Goal: Find contact information: Find contact information

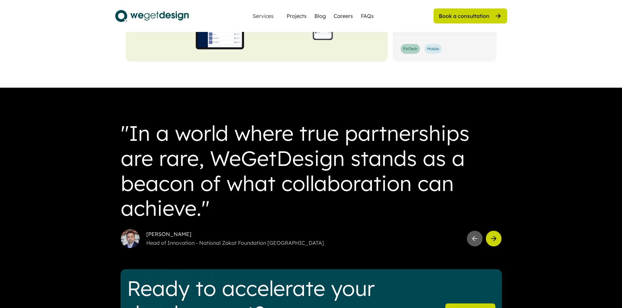
scroll to position [1815, 0]
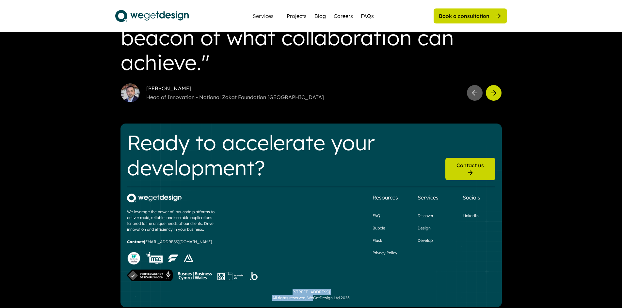
drag, startPoint x: 274, startPoint y: 284, endPoint x: 348, endPoint y: 284, distance: 73.1
click at [348, 289] on div "[STREET_ADDRESS] All rights reserved, WeGetDesign Ltd 2025" at bounding box center [310, 295] width 77 height 12
copy div "[STREET_ADDRESS]"
drag, startPoint x: 144, startPoint y: 235, endPoint x: 191, endPoint y: 234, distance: 47.3
click at [191, 234] on div "We leverage the power of low-code platforms to deliver rapid, reliable, and sca…" at bounding box center [193, 238] width 132 height 89
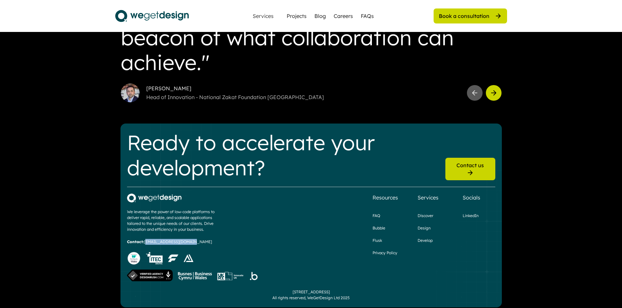
copy div "[EMAIL_ADDRESS][DOMAIN_NAME]"
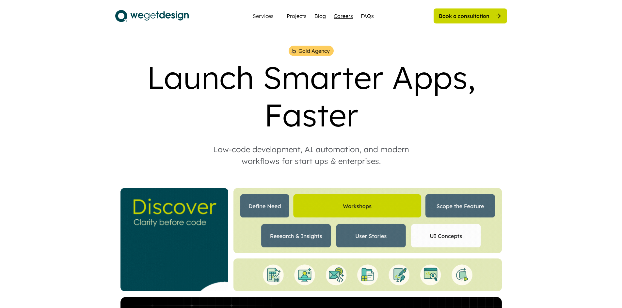
click at [341, 15] on div "Careers" at bounding box center [343, 16] width 19 height 8
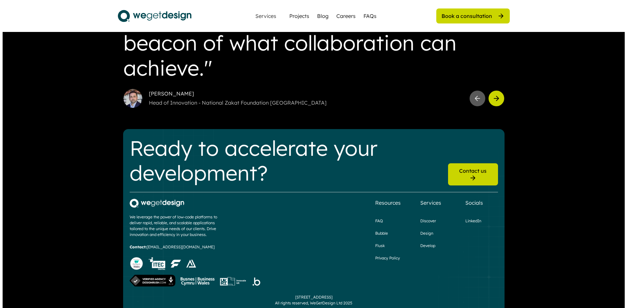
scroll to position [791, 0]
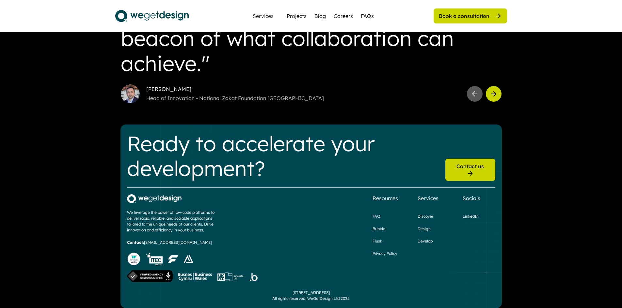
click at [483, 159] on div "Contact us" at bounding box center [470, 170] width 50 height 22
click at [467, 166] on div "Contact us" at bounding box center [469, 166] width 27 height 7
click at [459, 19] on div "Book a consultation" at bounding box center [464, 15] width 51 height 7
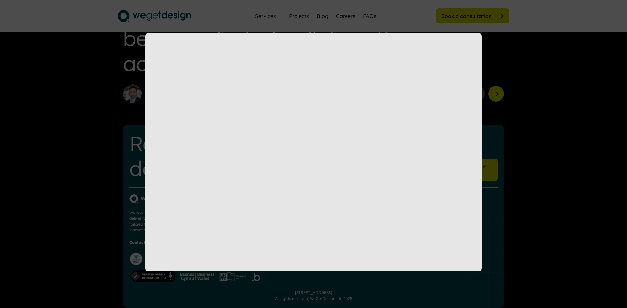
scroll to position [1, 0]
click at [515, 57] on div at bounding box center [313, 154] width 627 height 308
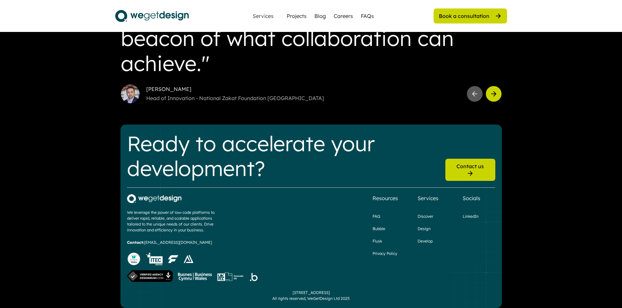
click at [444, 18] on div "Book a consultation" at bounding box center [464, 15] width 51 height 7
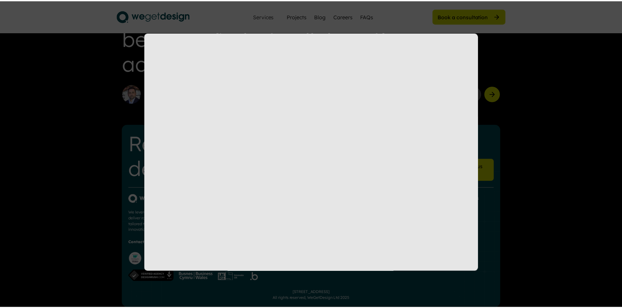
scroll to position [0, 0]
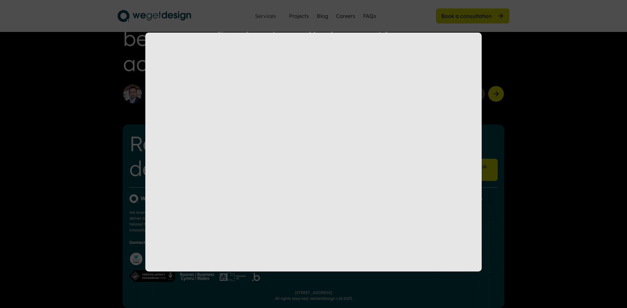
click at [499, 50] on div at bounding box center [313, 154] width 627 height 308
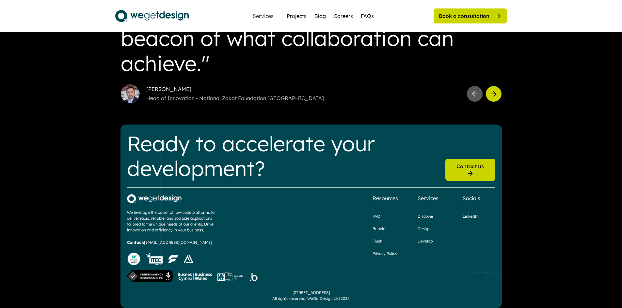
click at [186, 15] on img at bounding box center [151, 16] width 73 height 16
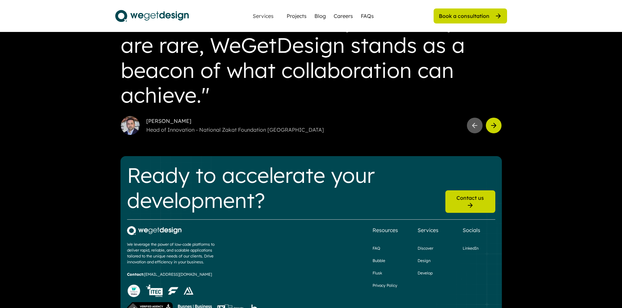
scroll to position [1815, 0]
